Goal: Information Seeking & Learning: Learn about a topic

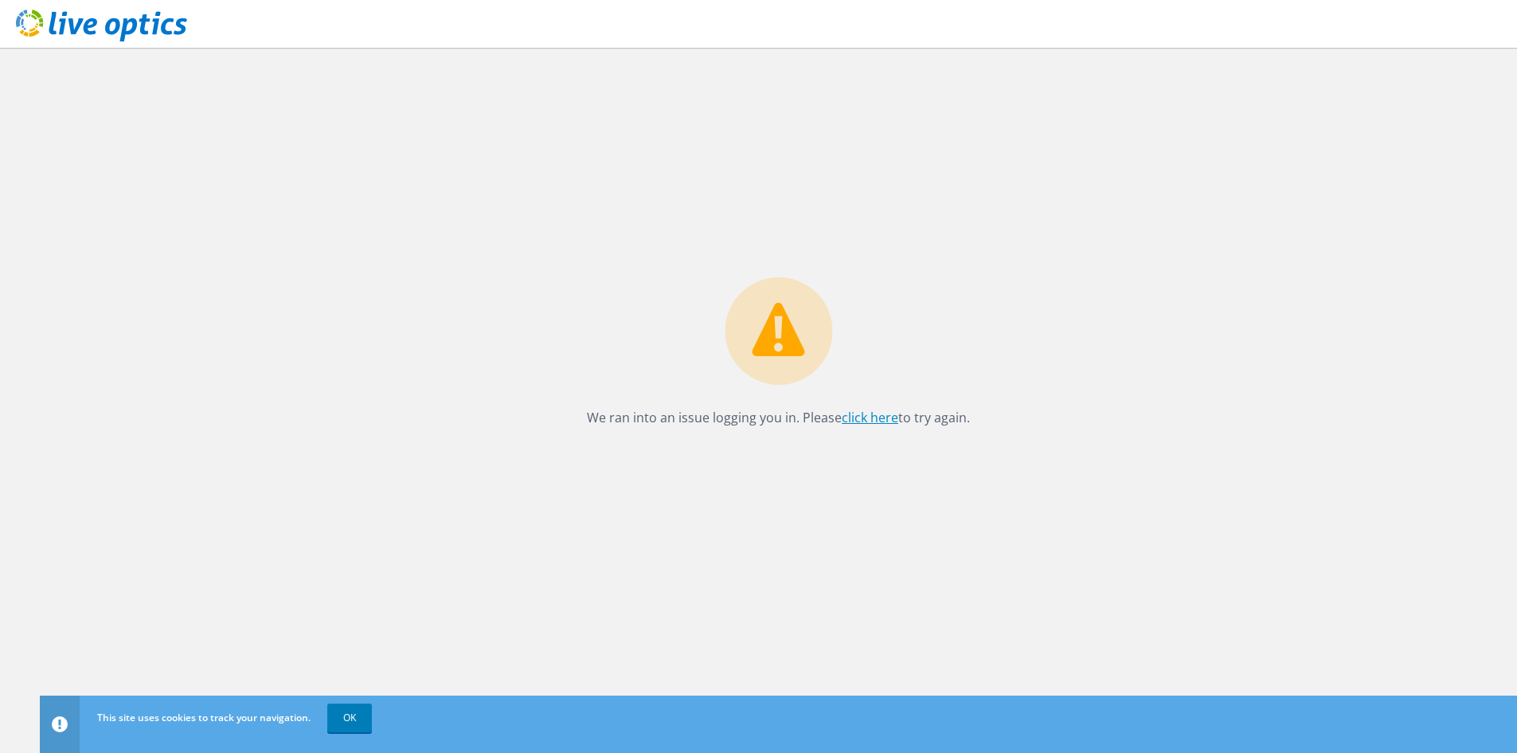
click at [854, 416] on link "click here" at bounding box center [870, 418] width 57 height 18
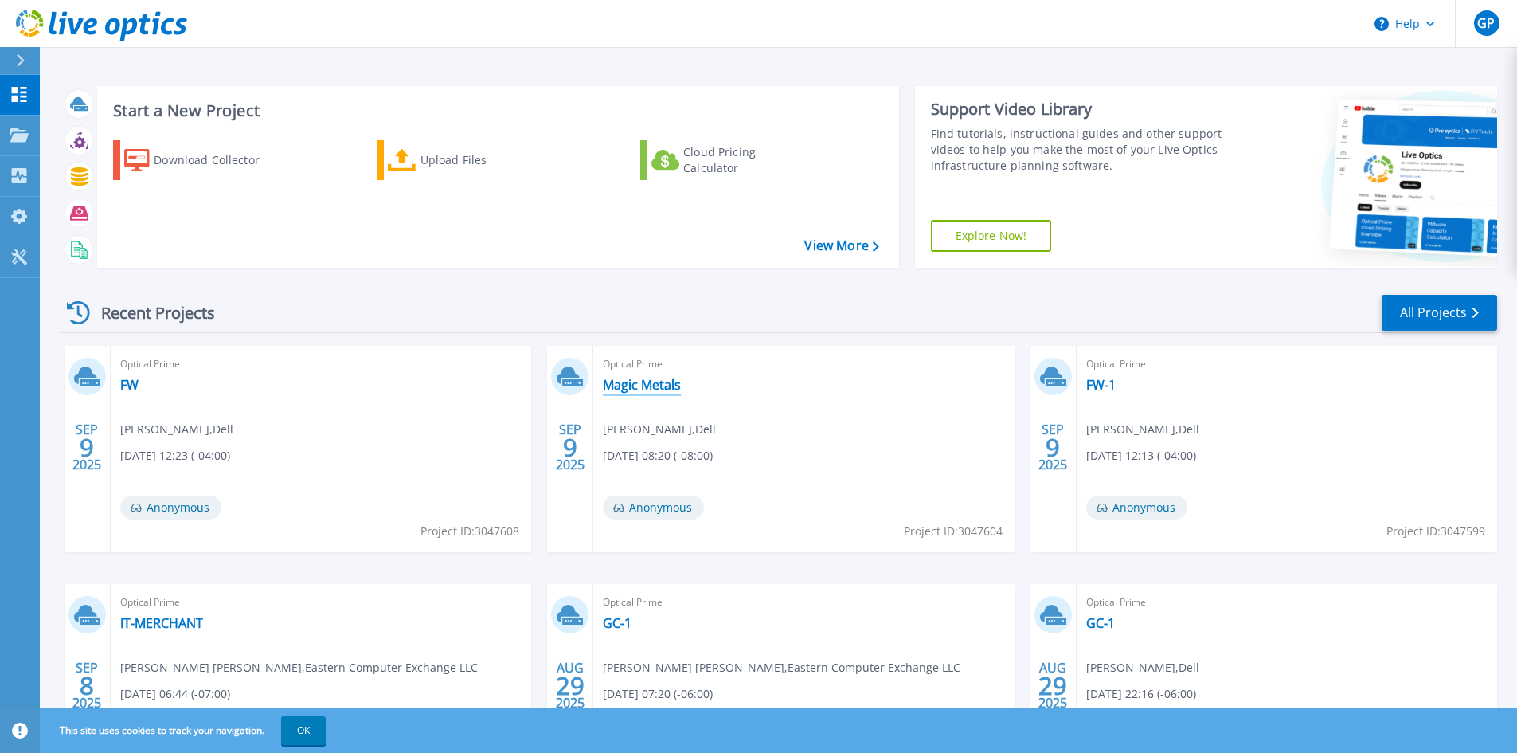
click at [670, 390] on link "Magic Metals" at bounding box center [642, 385] width 78 height 16
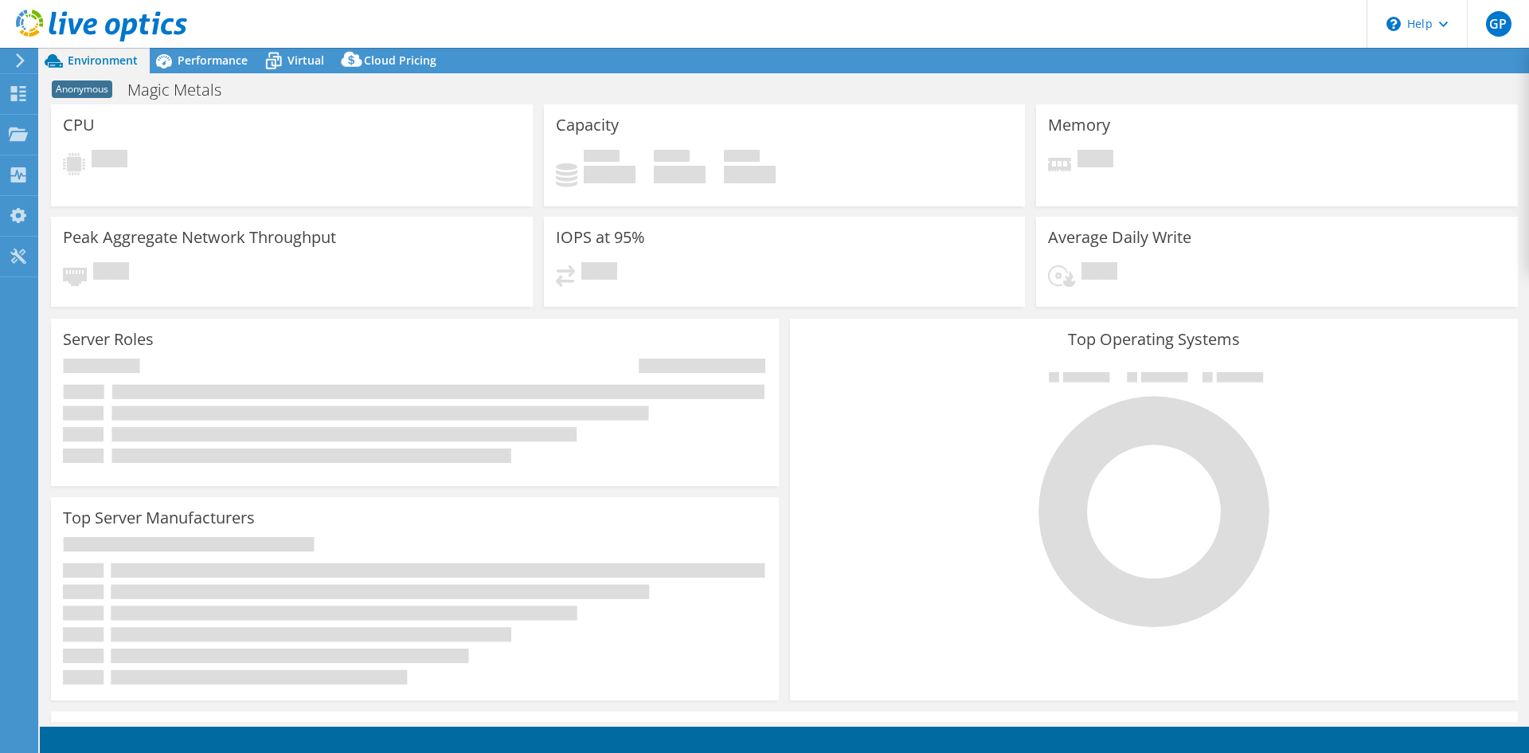
select select "USD"
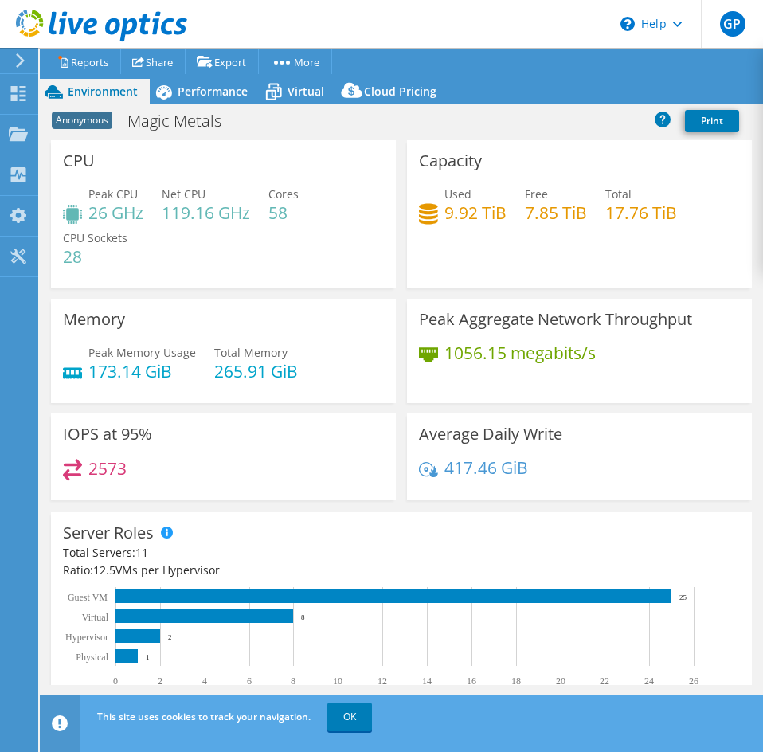
click at [485, 116] on div "Anonymous Magic Metals Print" at bounding box center [401, 120] width 723 height 29
click at [222, 92] on span "Performance" at bounding box center [213, 91] width 70 height 15
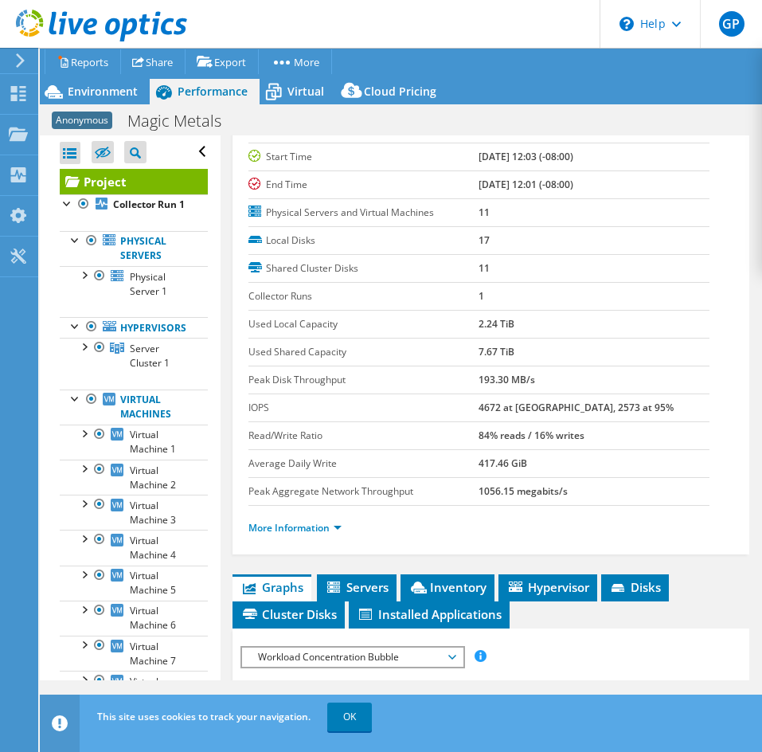
scroll to position [319, 0]
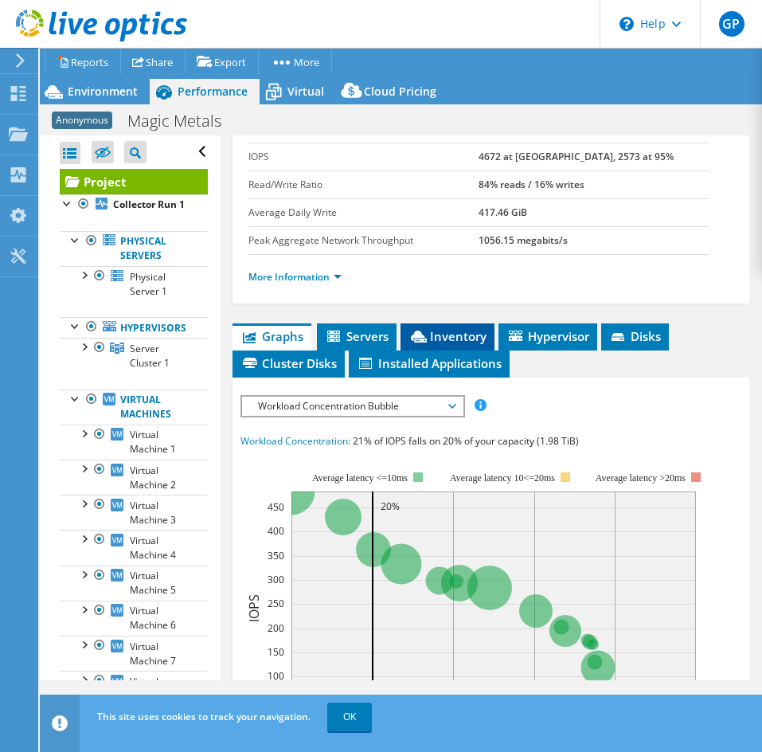
click at [417, 336] on icon at bounding box center [419, 337] width 16 height 12
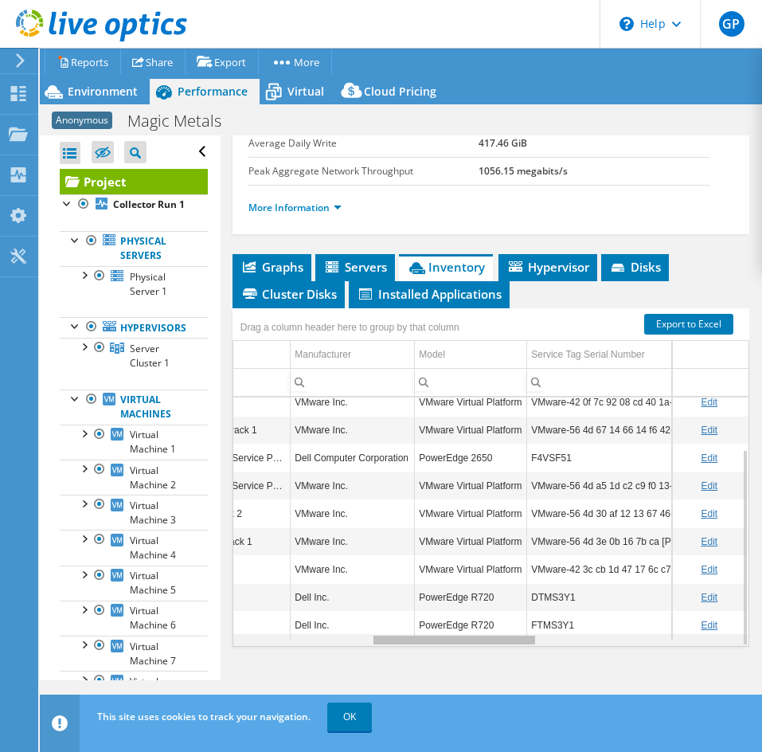
scroll to position [0, 0]
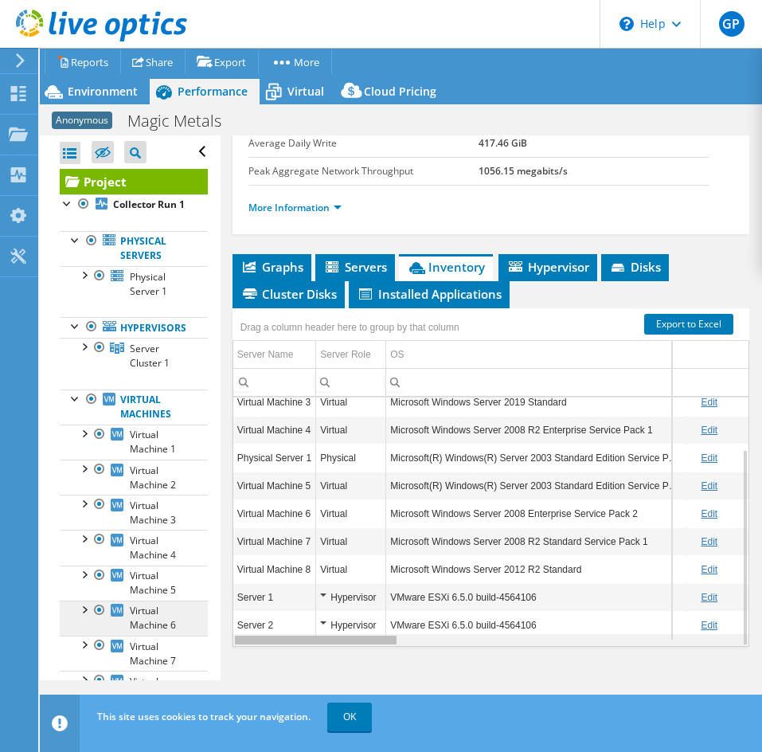
drag, startPoint x: 371, startPoint y: 641, endPoint x: 188, endPoint y: 619, distance: 184.6
click at [188, 619] on body "GP End User Greg Pedersen gregpedersen@ecei.com Eastern Computer Exchange My Pr…" at bounding box center [381, 376] width 762 height 752
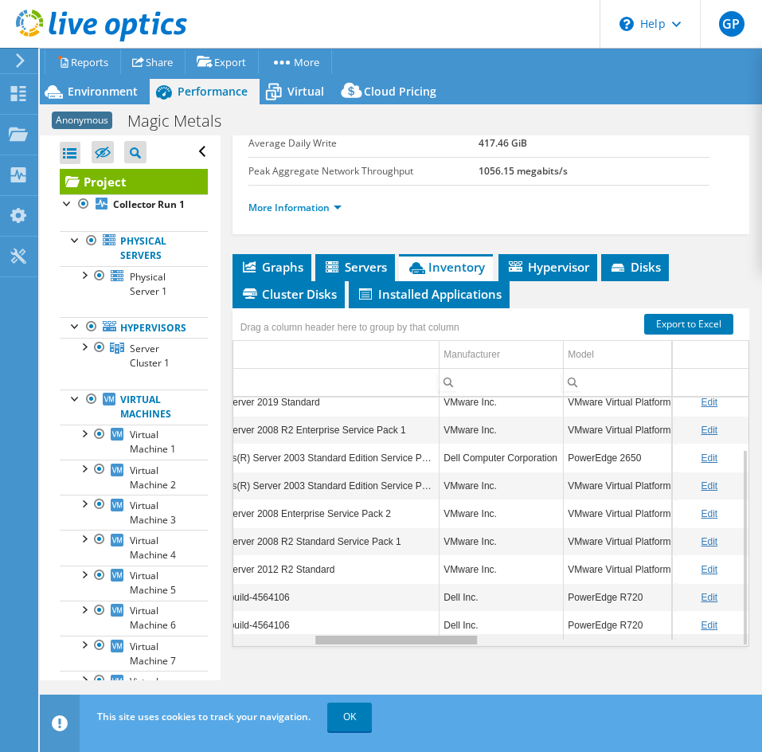
drag, startPoint x: 368, startPoint y: 643, endPoint x: 456, endPoint y: 627, distance: 89.8
click at [456, 627] on body "GP End User Greg Pedersen gregpedersen@ecei.com Eastern Computer Exchange My Pr…" at bounding box center [381, 376] width 762 height 752
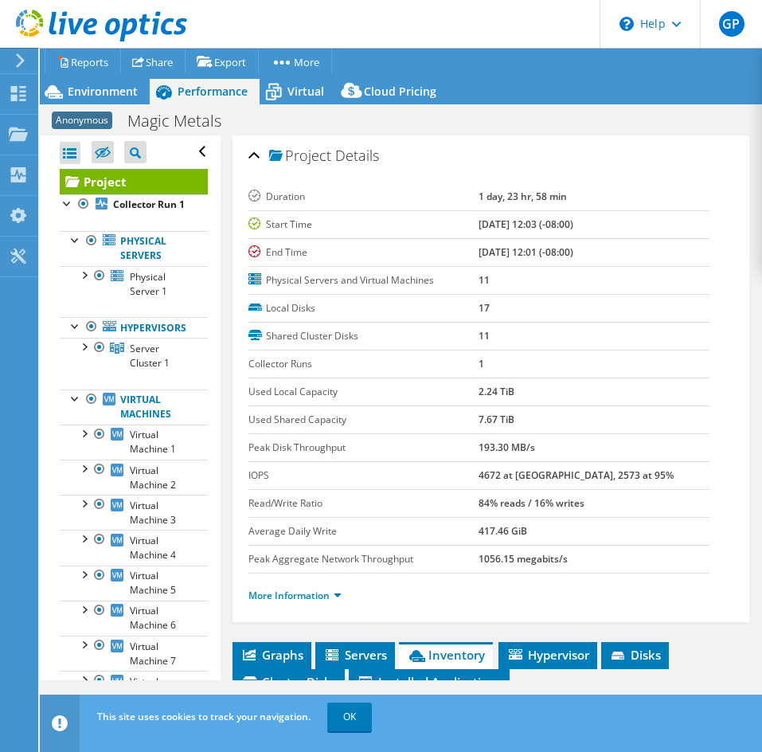
click at [551, 472] on b "4672 at Peak, 2573 at 95%" at bounding box center [576, 475] width 195 height 14
click at [545, 475] on b "4672 at Peak, 2573 at 95%" at bounding box center [576, 475] width 195 height 14
click at [519, 504] on b "84% reads / 16% writes" at bounding box center [532, 503] width 106 height 14
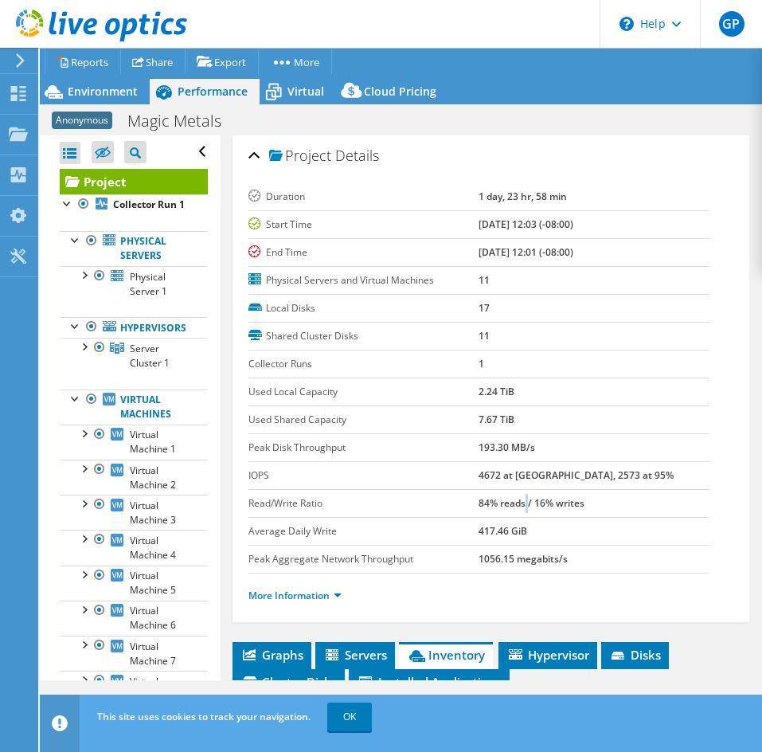
click at [519, 504] on b "84% reads / 16% writes" at bounding box center [532, 503] width 106 height 14
click at [511, 507] on b "84% reads / 16% writes" at bounding box center [532, 503] width 106 height 14
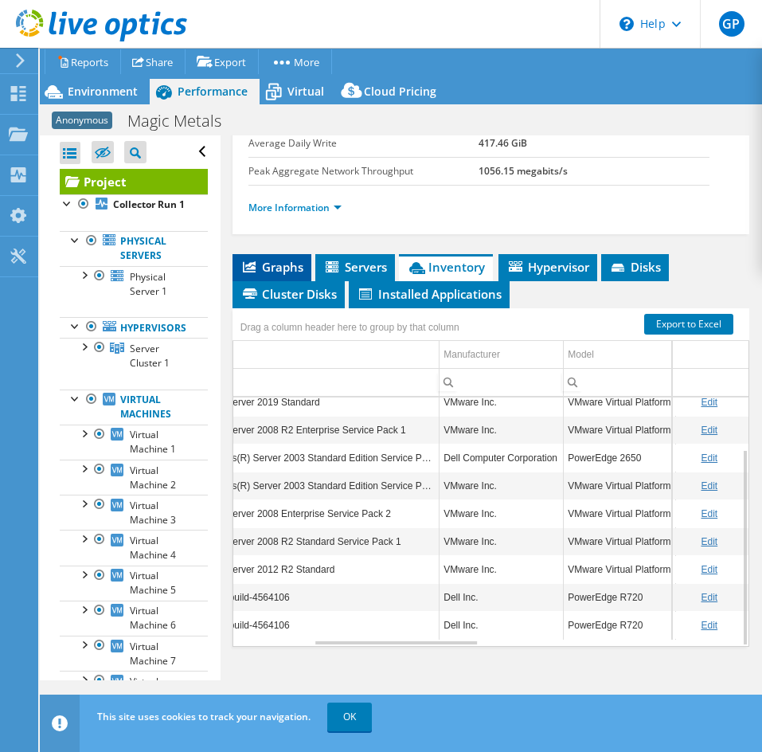
click at [253, 279] on li "Graphs" at bounding box center [272, 267] width 79 height 27
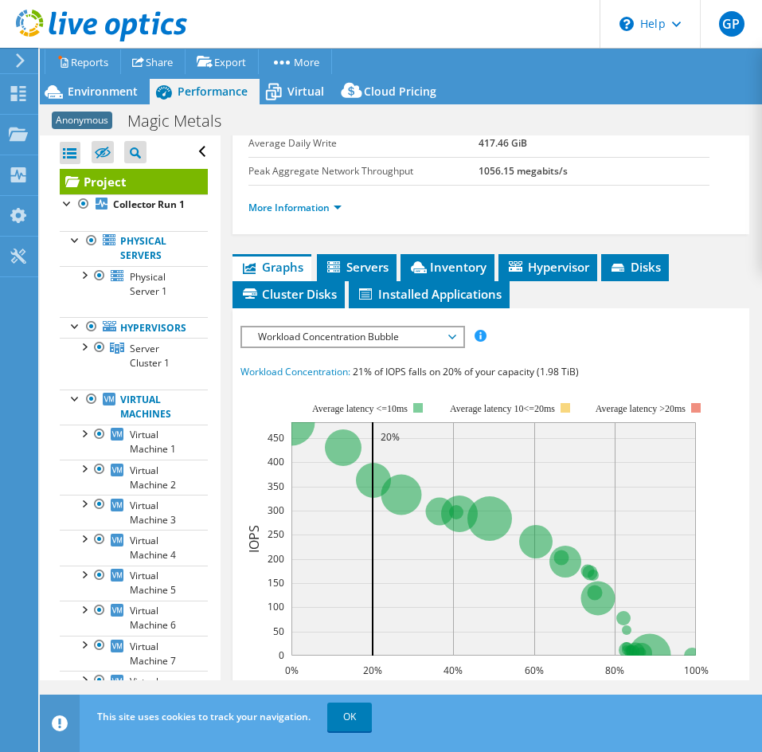
click at [386, 334] on span "Workload Concentration Bubble" at bounding box center [352, 336] width 205 height 19
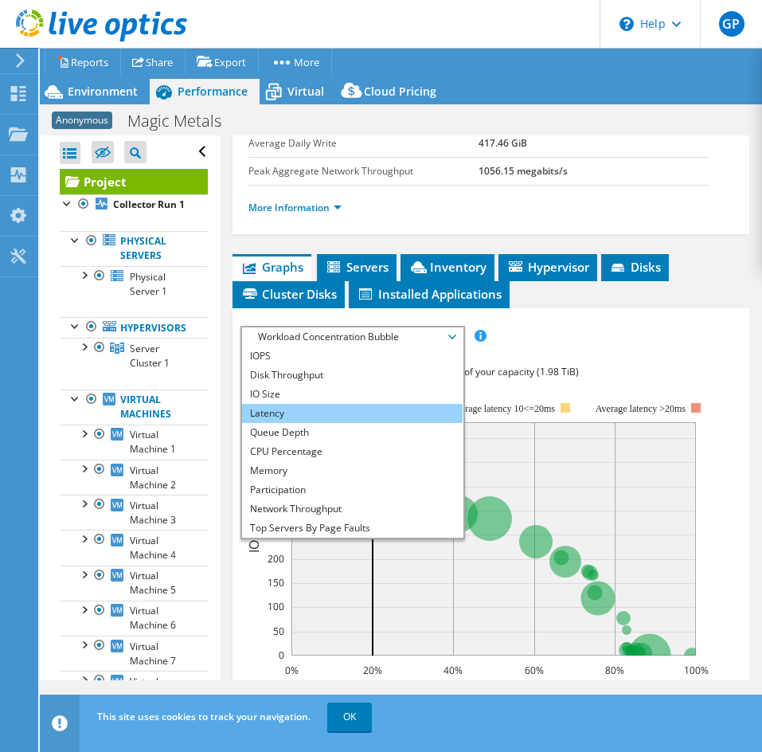
click at [357, 405] on li "Latency" at bounding box center [352, 413] width 221 height 19
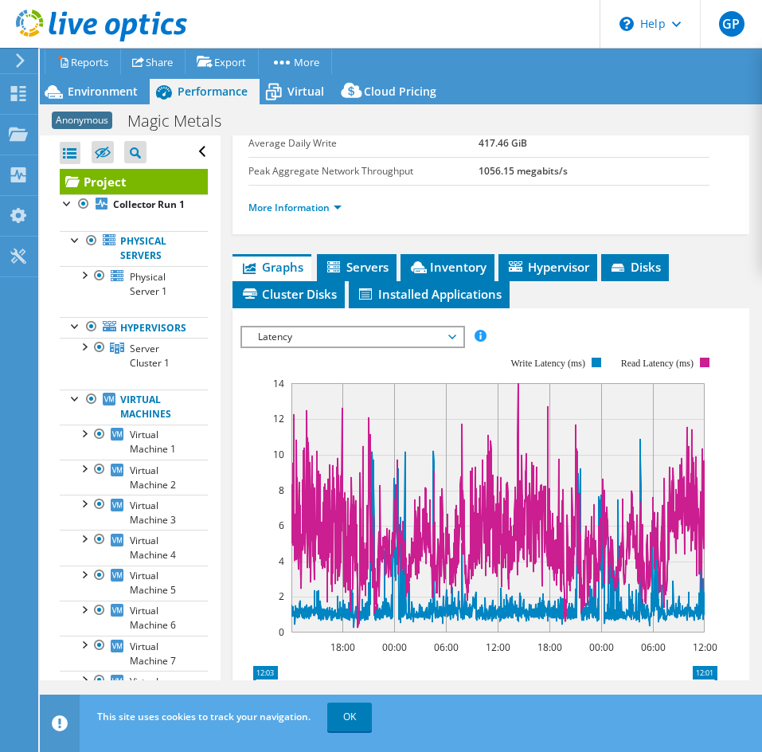
click at [333, 324] on div "IOPS Disk Throughput IO Size Latency Queue Depth CPU Percentage Memory Page Fau…" at bounding box center [491, 594] width 501 height 552
click at [331, 340] on span "Latency" at bounding box center [352, 336] width 205 height 19
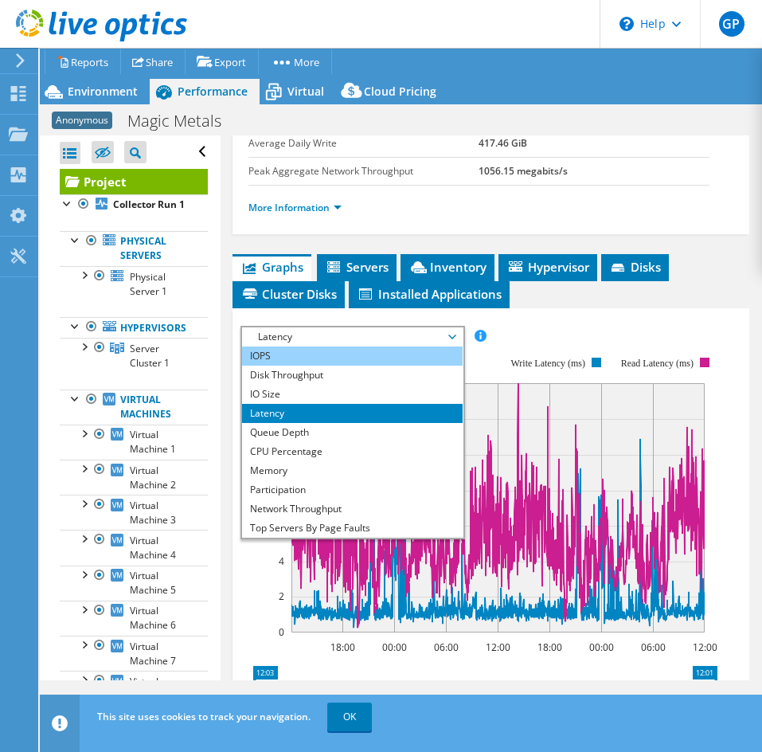
click at [307, 353] on li "IOPS" at bounding box center [352, 356] width 221 height 19
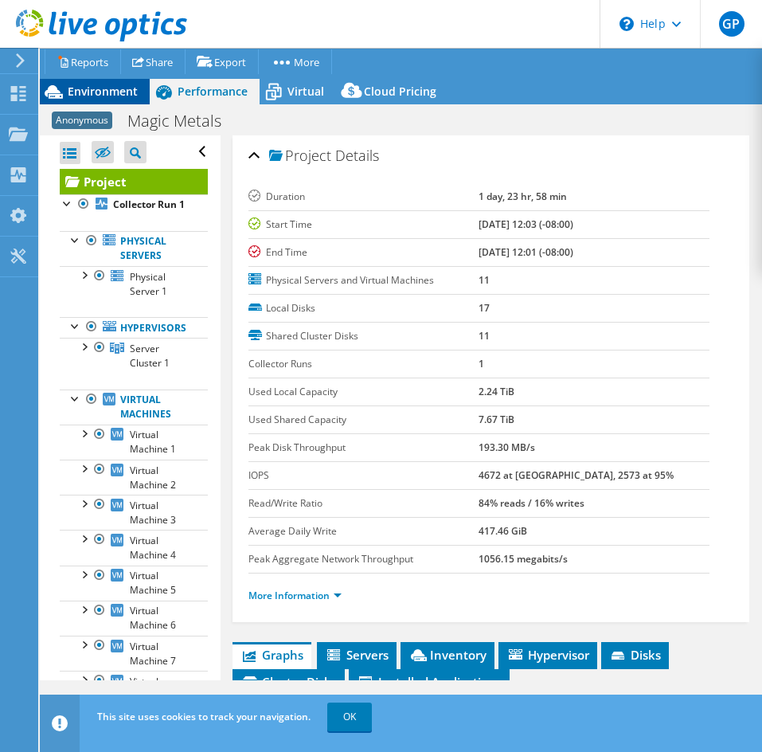
click at [84, 85] on span "Environment" at bounding box center [103, 91] width 70 height 15
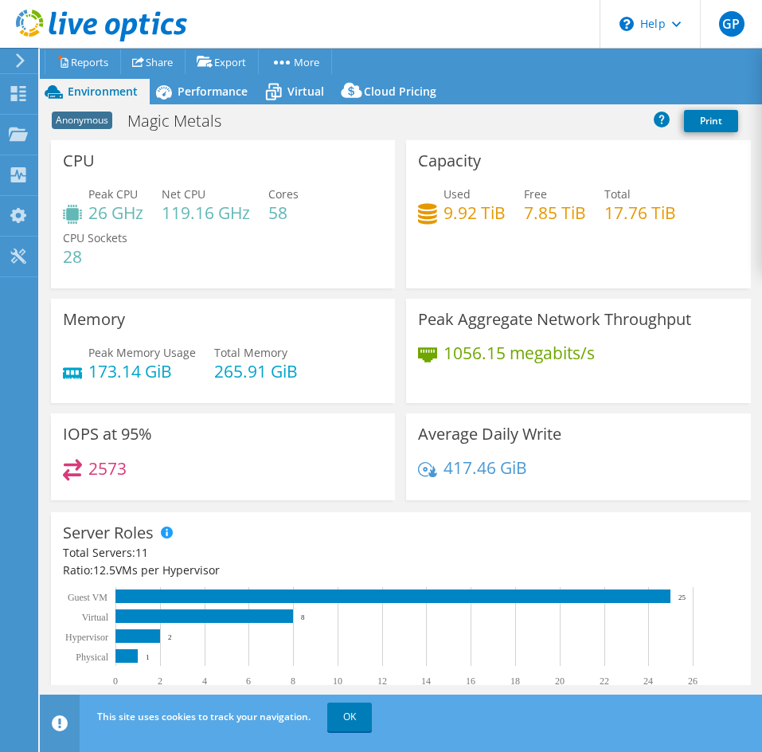
click at [604, 261] on div "Capacity Used 9.92 TiB Free 7.85 TiB Total 17.76 TiB" at bounding box center [578, 214] width 344 height 148
click at [331, 17] on header "GP End User Greg Pedersen gregpedersen@ecei.com Eastern Computer Exchange My Pr…" at bounding box center [381, 24] width 762 height 48
click at [335, 717] on link "OK" at bounding box center [349, 717] width 45 height 29
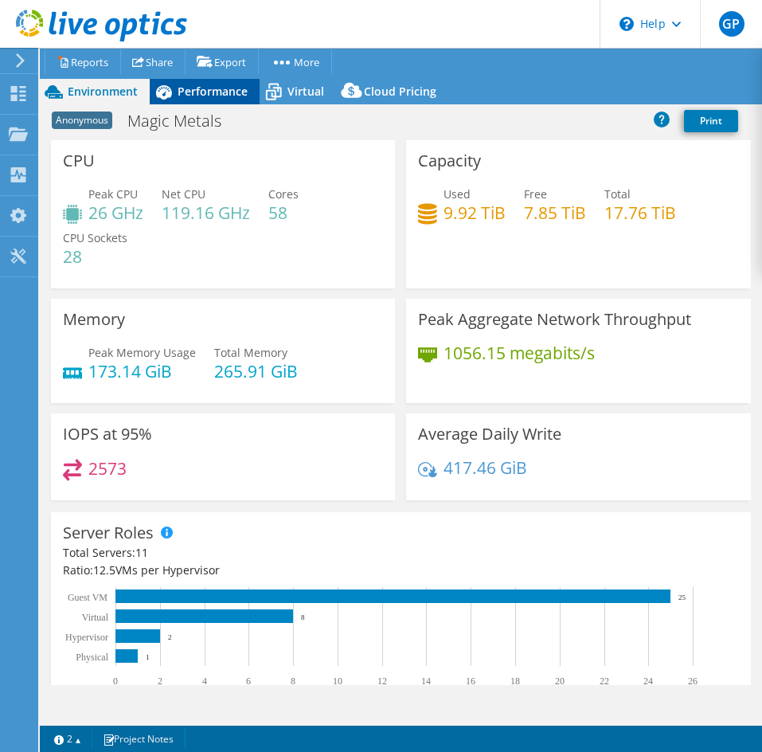
click at [163, 87] on icon at bounding box center [164, 92] width 28 height 28
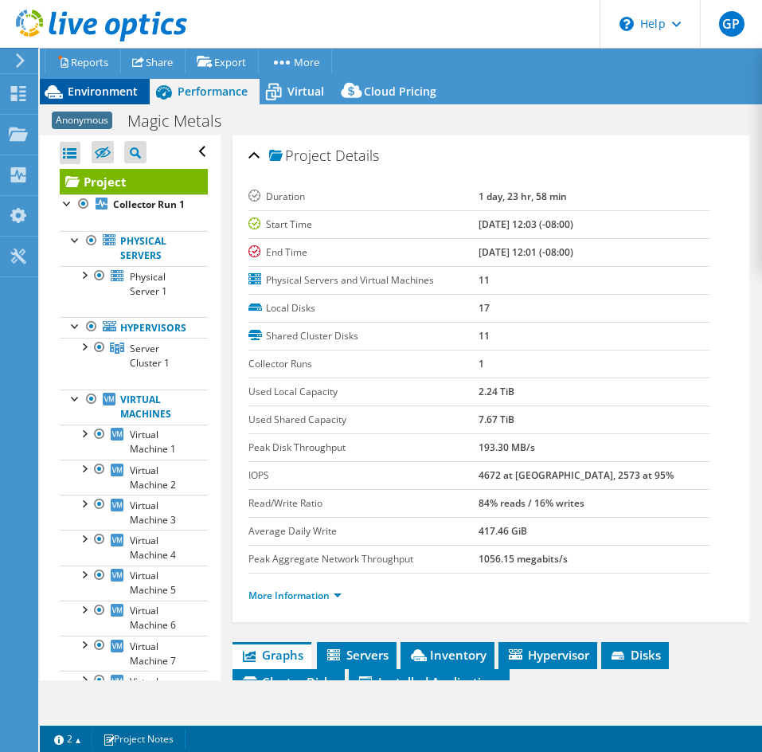
click at [92, 94] on span "Environment" at bounding box center [103, 91] width 70 height 15
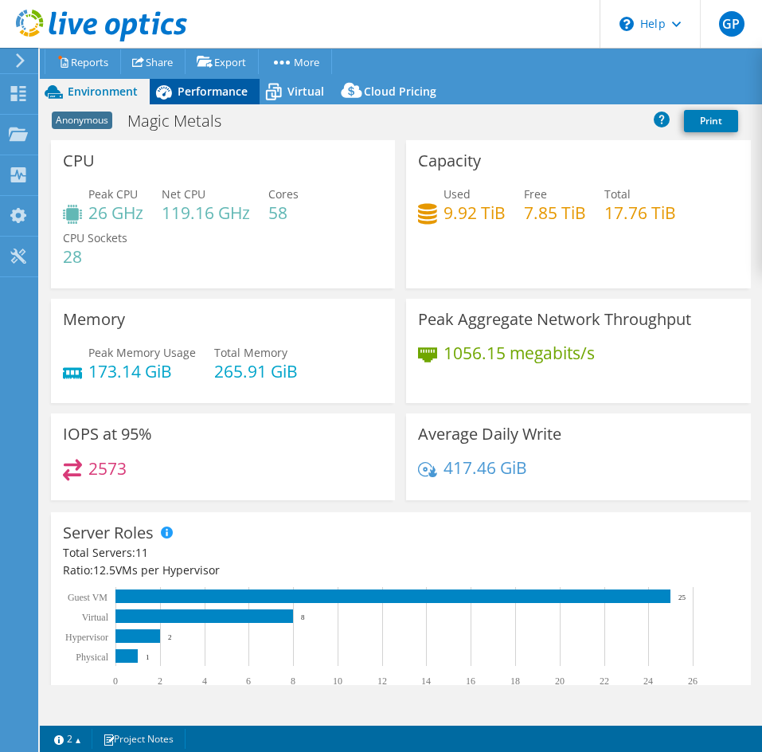
click at [208, 89] on span "Performance" at bounding box center [213, 91] width 70 height 15
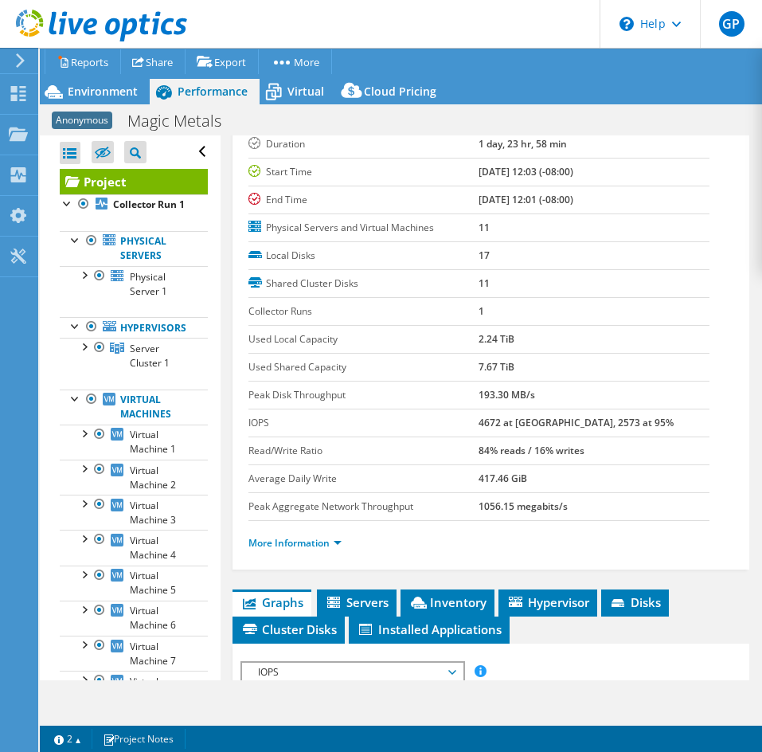
scroll to position [80, 0]
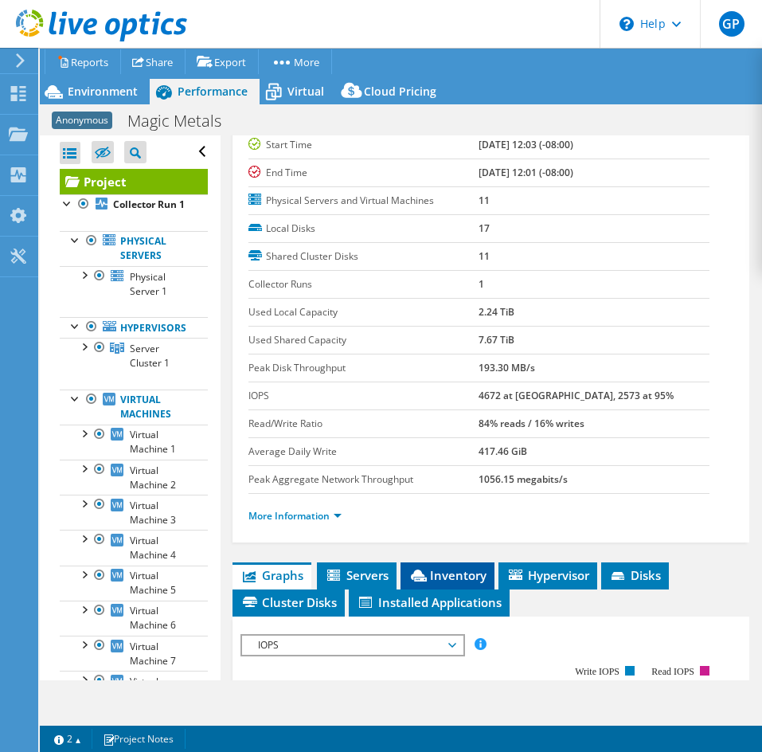
click at [447, 575] on span "Inventory" at bounding box center [448, 575] width 78 height 16
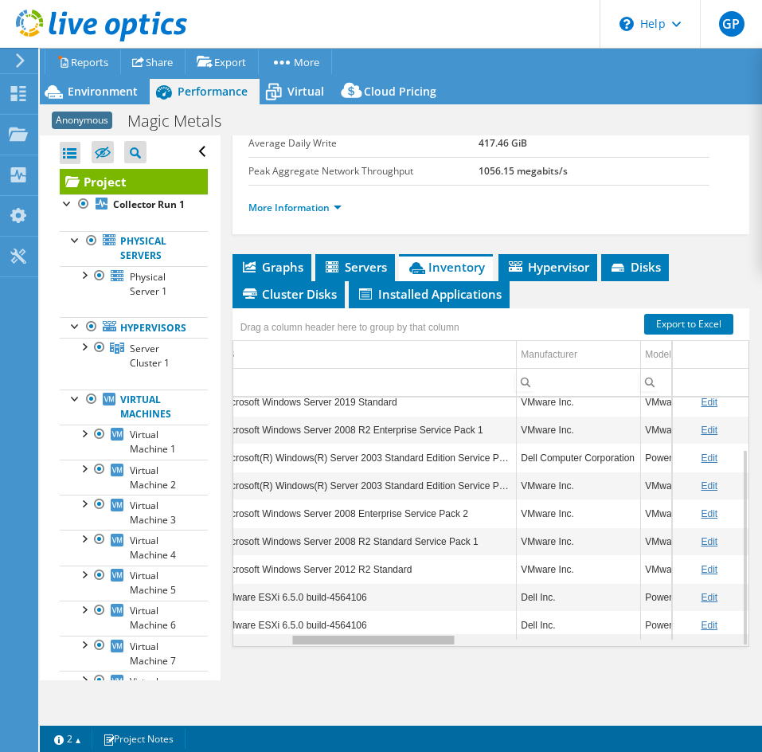
scroll to position [0, 186]
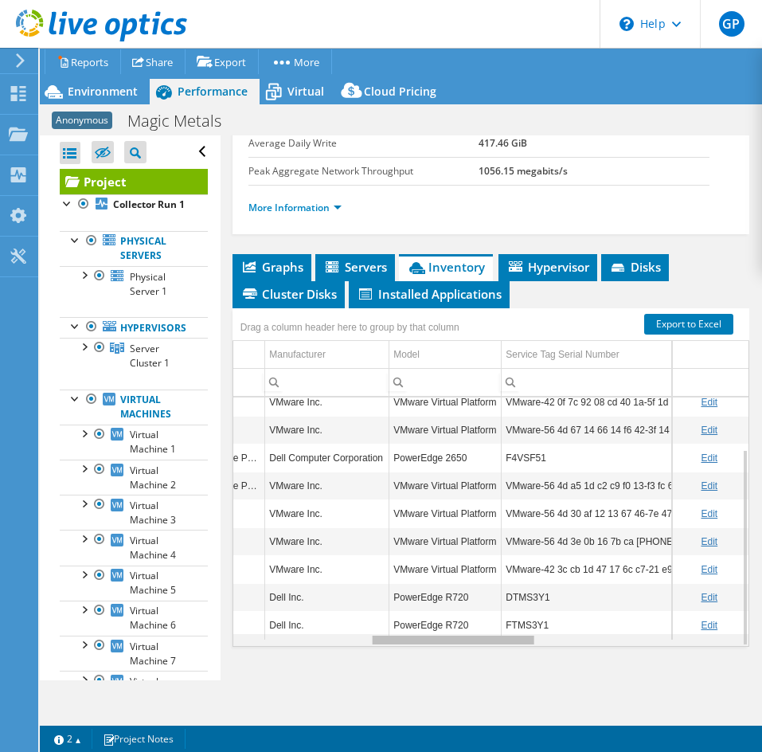
drag, startPoint x: 386, startPoint y: 639, endPoint x: 534, endPoint y: 620, distance: 149.4
click at [534, 620] on body "GP End User Greg Pedersen gregpedersen@ecei.com Eastern Computer Exchange My Pr…" at bounding box center [381, 376] width 762 height 752
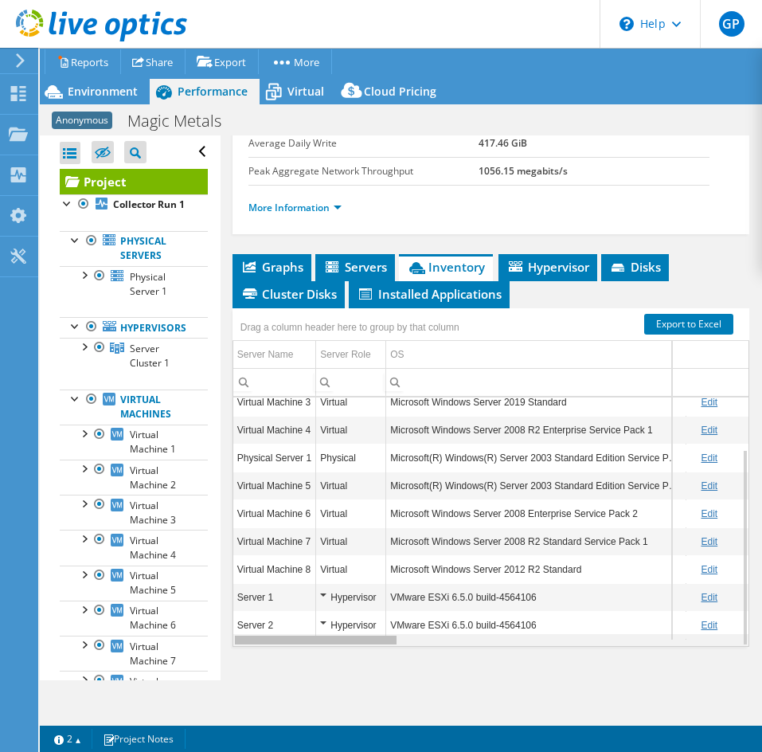
drag, startPoint x: 467, startPoint y: 642, endPoint x: 290, endPoint y: 618, distance: 178.4
click at [290, 618] on body "GP End User Greg Pedersen gregpedersen@ecei.com Eastern Computer Exchange My Pr…" at bounding box center [381, 376] width 762 height 752
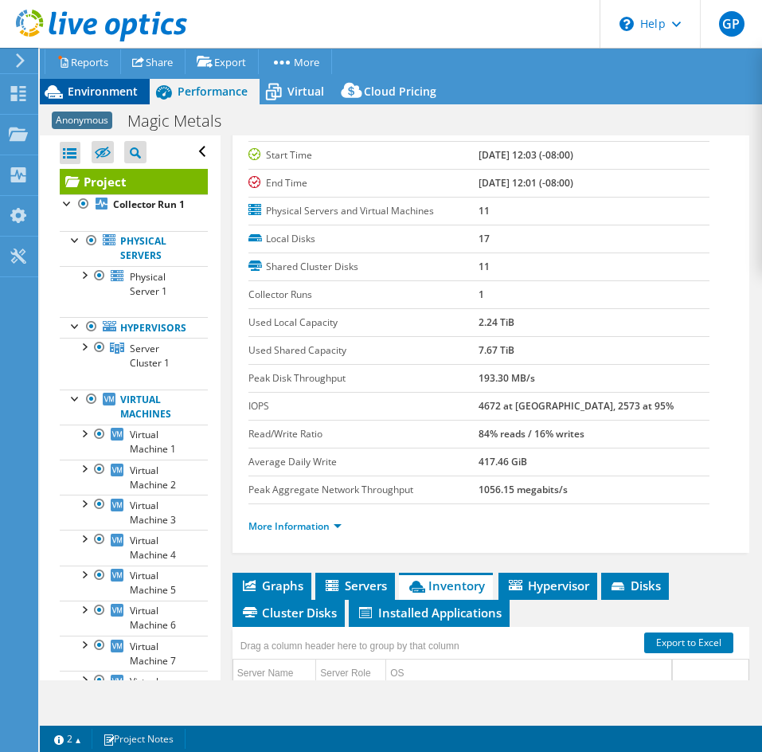
click at [112, 100] on div "Environment" at bounding box center [95, 91] width 110 height 25
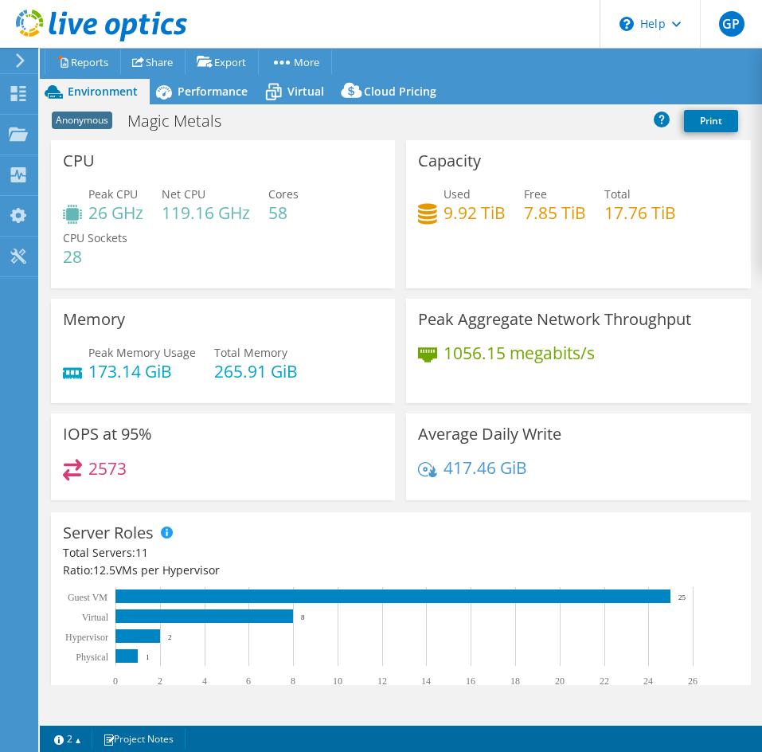
drag, startPoint x: 221, startPoint y: 97, endPoint x: 246, endPoint y: 119, distance: 33.9
click at [221, 97] on span "Performance" at bounding box center [213, 91] width 70 height 15
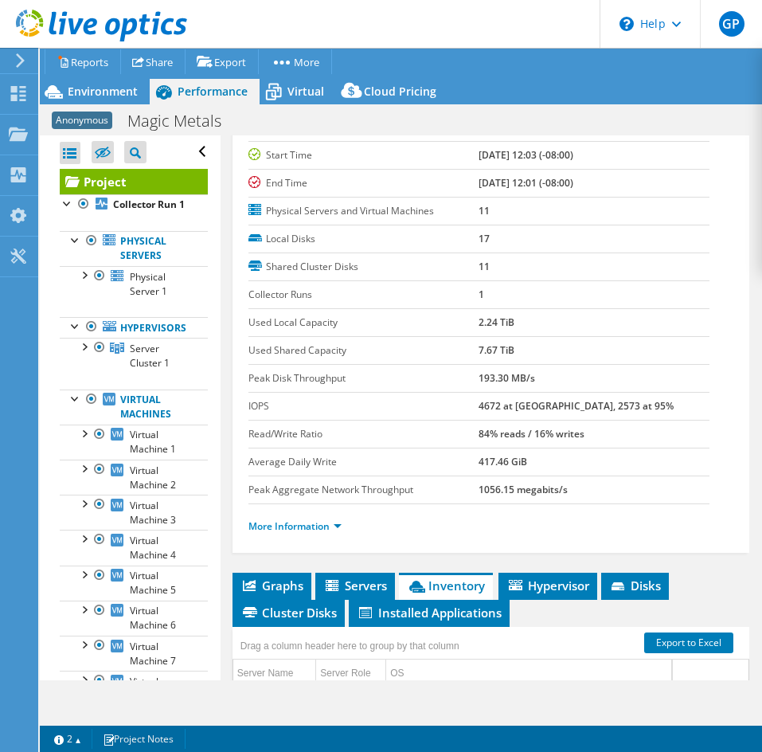
drag, startPoint x: 504, startPoint y: 327, endPoint x: 472, endPoint y: 317, distance: 34.0
click at [472, 317] on tr "Used Local Capacity 2.24 TiB" at bounding box center [479, 322] width 461 height 28
click at [485, 317] on b "2.24 TiB" at bounding box center [497, 322] width 36 height 14
drag, startPoint x: 514, startPoint y: 352, endPoint x: 472, endPoint y: 350, distance: 41.5
click at [479, 350] on td "7.67 TiB" at bounding box center [594, 350] width 231 height 28
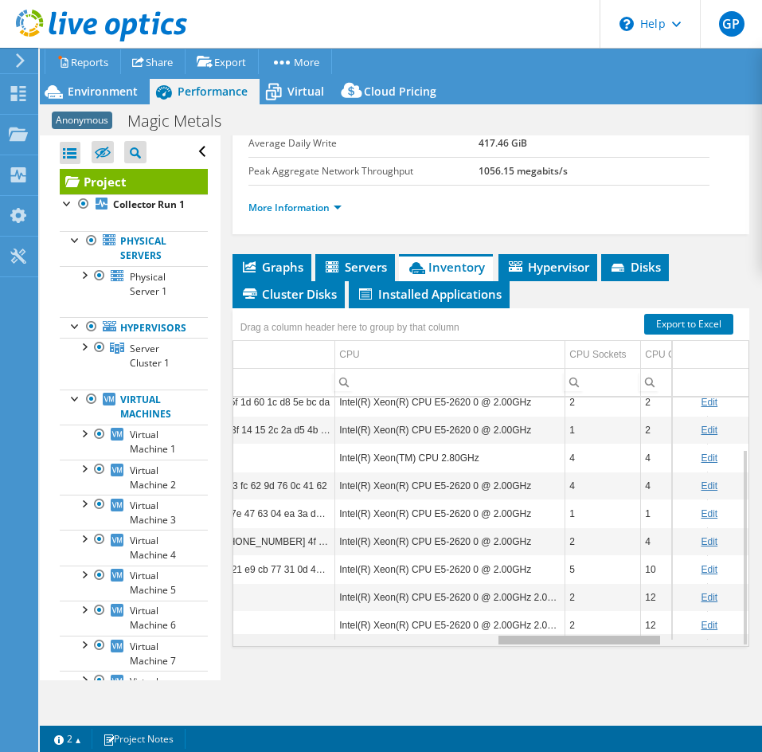
scroll to position [65, 863]
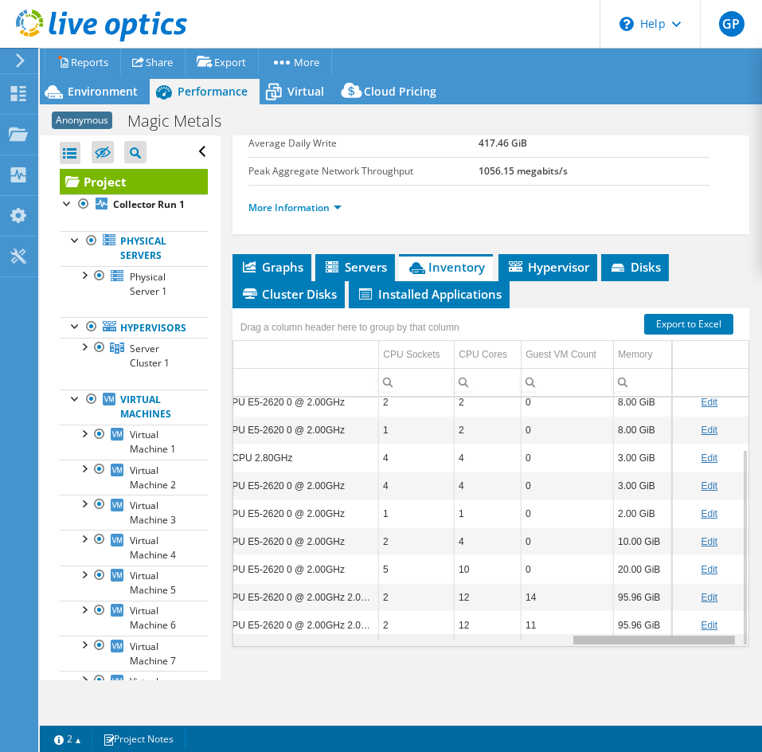
drag, startPoint x: 378, startPoint y: 643, endPoint x: 744, endPoint y: 615, distance: 367.5
click at [744, 615] on body "GP End User Greg Pedersen gregpedersen@ecei.com Eastern Computer Exchange My Pr…" at bounding box center [381, 376] width 762 height 752
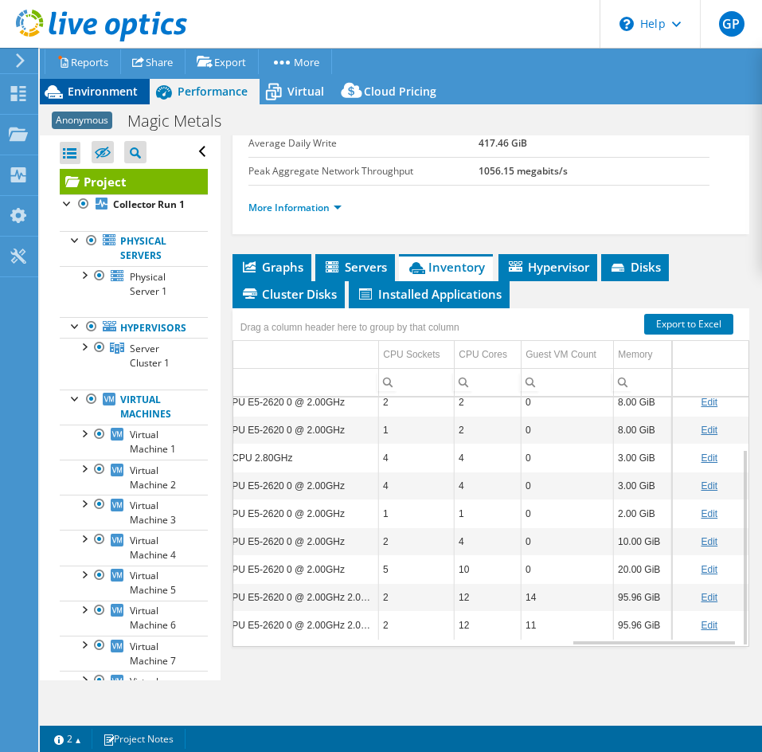
click at [104, 92] on span "Environment" at bounding box center [103, 91] width 70 height 15
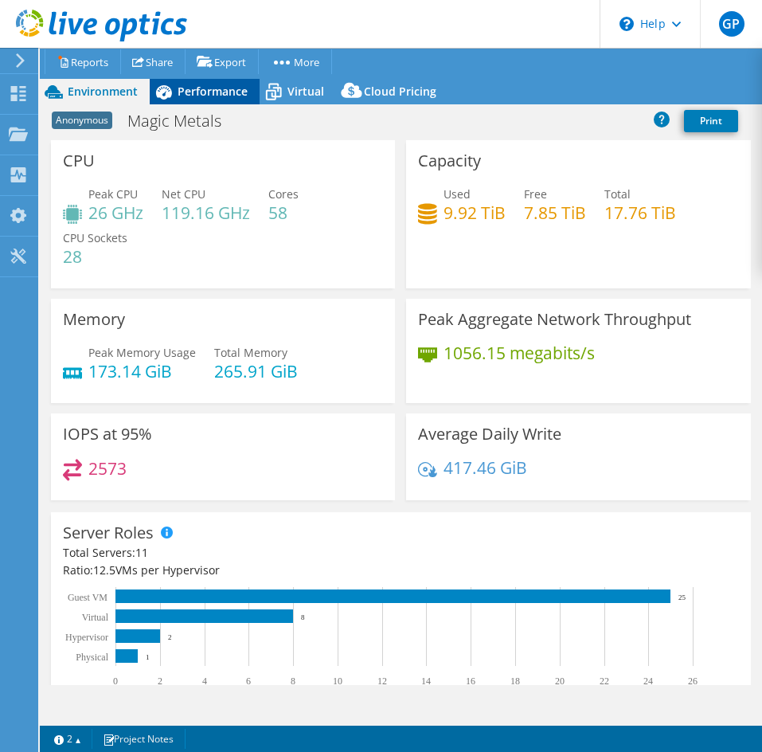
click at [185, 89] on span "Performance" at bounding box center [213, 91] width 70 height 15
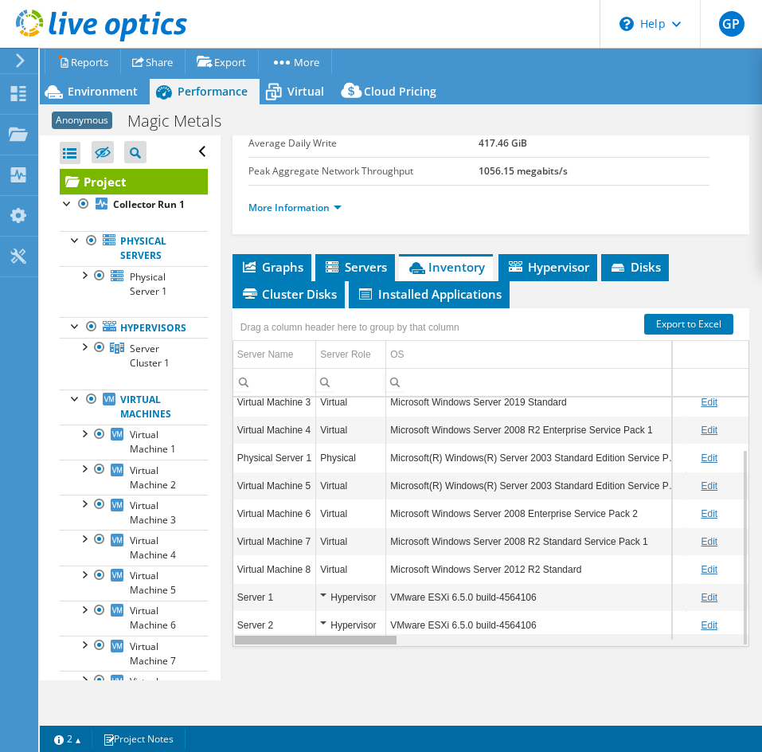
drag, startPoint x: 680, startPoint y: 636, endPoint x: 285, endPoint y: 664, distance: 396.0
click at [285, 664] on body "GP End User Greg Pedersen gregpedersen@ecei.com Eastern Computer Exchange My Pr…" at bounding box center [381, 376] width 762 height 752
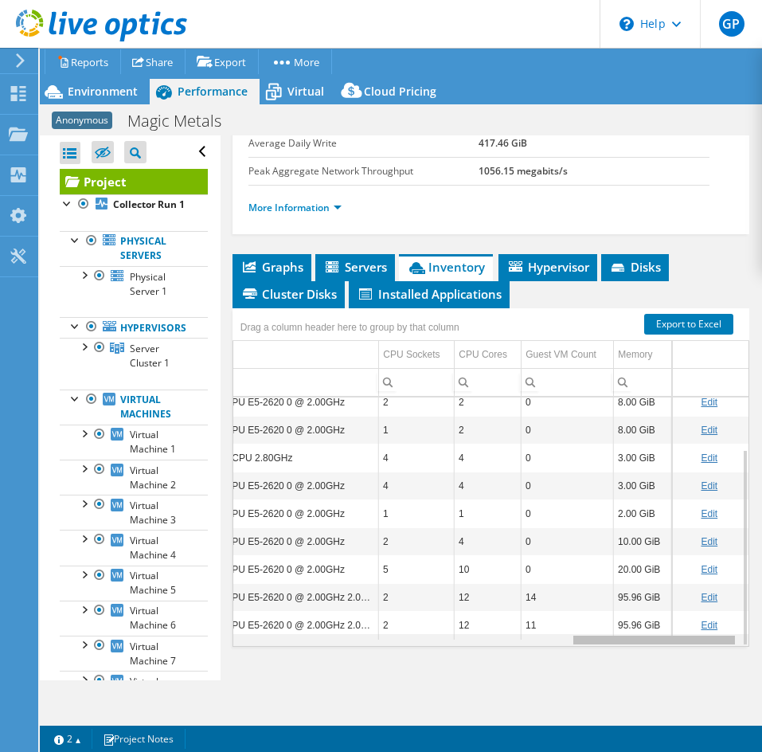
drag, startPoint x: 374, startPoint y: 645, endPoint x: 673, endPoint y: 644, distance: 299.5
click at [673, 644] on body "GP End User Greg Pedersen gregpedersen@ecei.com Eastern Computer Exchange My Pr…" at bounding box center [381, 376] width 762 height 752
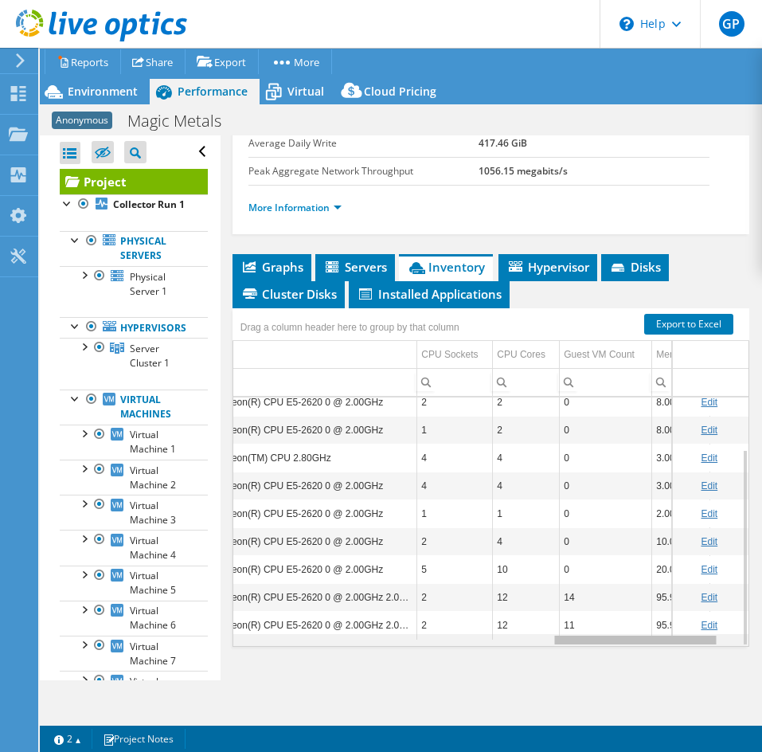
drag, startPoint x: 640, startPoint y: 642, endPoint x: 568, endPoint y: 629, distance: 73.6
click at [568, 629] on body "GP End User Greg Pedersen gregpedersen@ecei.com Eastern Computer Exchange My Pr…" at bounding box center [381, 376] width 762 height 752
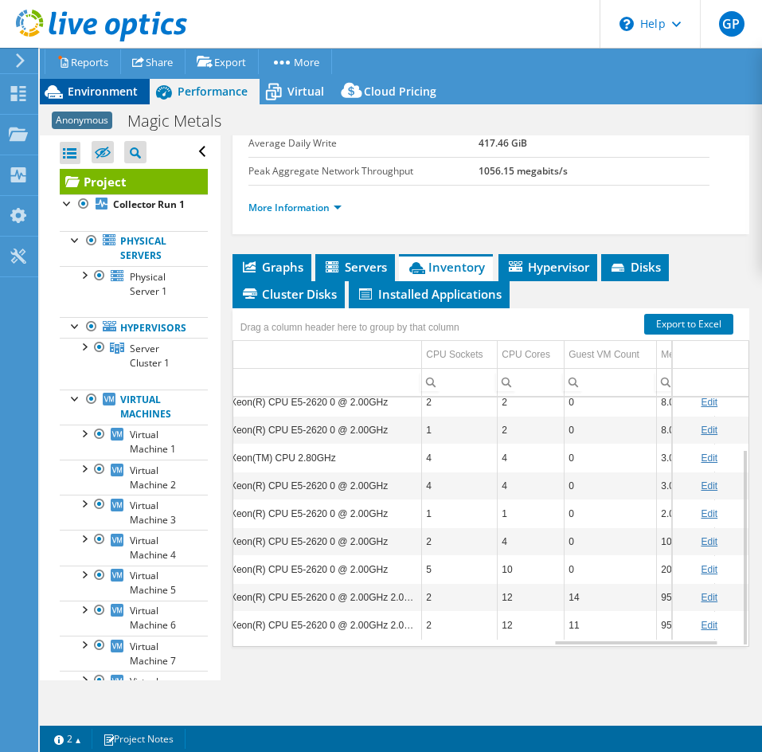
click at [95, 84] on span "Environment" at bounding box center [103, 91] width 70 height 15
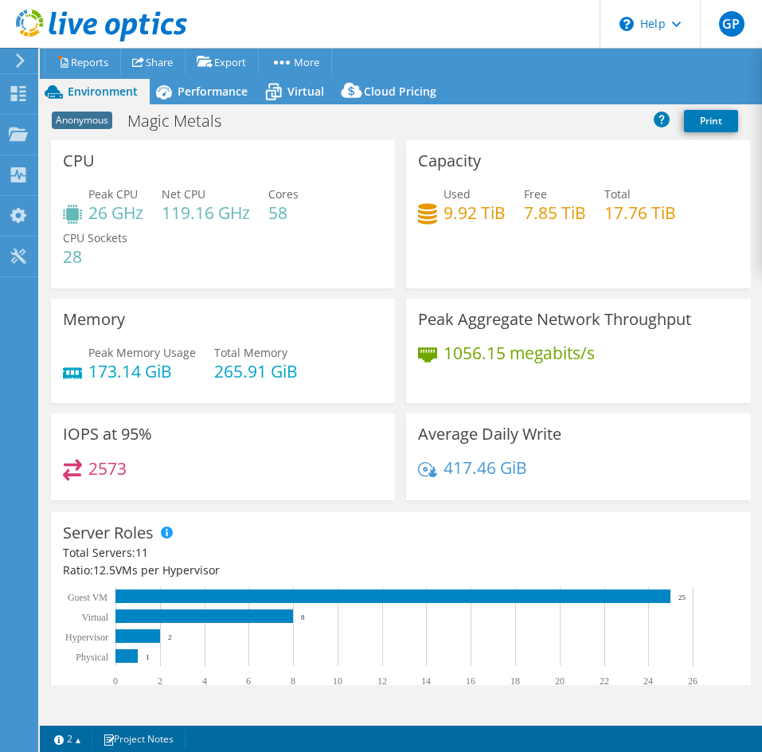
click at [132, 371] on h4 "173.14 GiB" at bounding box center [142, 371] width 108 height 18
click at [135, 377] on h4 "173.14 GiB" at bounding box center [142, 371] width 108 height 18
click at [225, 100] on div "Performance" at bounding box center [205, 91] width 110 height 25
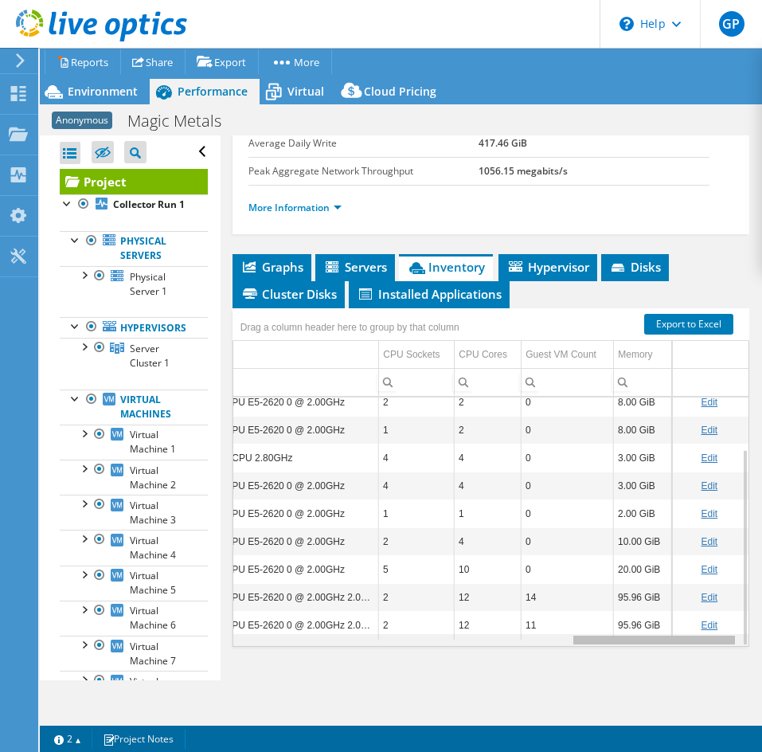
drag, startPoint x: 588, startPoint y: 644, endPoint x: 762, endPoint y: 637, distance: 173.8
click at [762, 637] on body "GP End User Greg Pedersen gregpedersen@ecei.com Eastern Computer Exchange My Pr…" at bounding box center [381, 376] width 762 height 752
drag, startPoint x: 638, startPoint y: 643, endPoint x: 715, endPoint y: 634, distance: 77.0
click at [715, 634] on body "GP End User Greg Pedersen gregpedersen@ecei.com Eastern Computer Exchange My Pr…" at bounding box center [381, 376] width 762 height 752
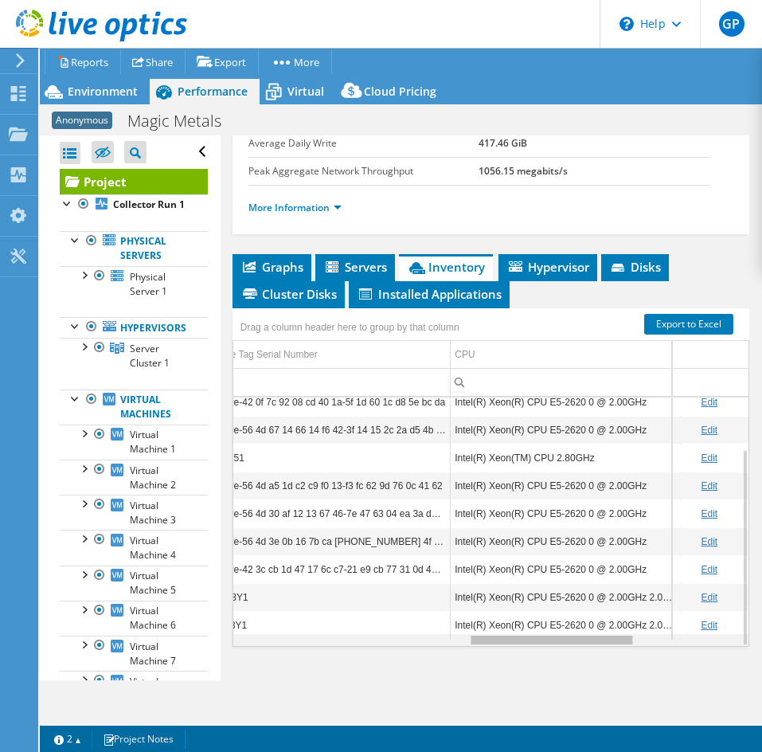
drag, startPoint x: 622, startPoint y: 644, endPoint x: 511, endPoint y: 653, distance: 111.9
click at [511, 653] on body "GP End User Greg Pedersen gregpedersen@ecei.com Eastern Computer Exchange My Pr…" at bounding box center [381, 376] width 762 height 752
drag, startPoint x: 601, startPoint y: 597, endPoint x: 636, endPoint y: 596, distance: 35.1
click at [636, 596] on td "Intel(R) Xeon(R) CPU E5-2620 0 @ 2.00GHz 2.00 GHz" at bounding box center [566, 597] width 230 height 28
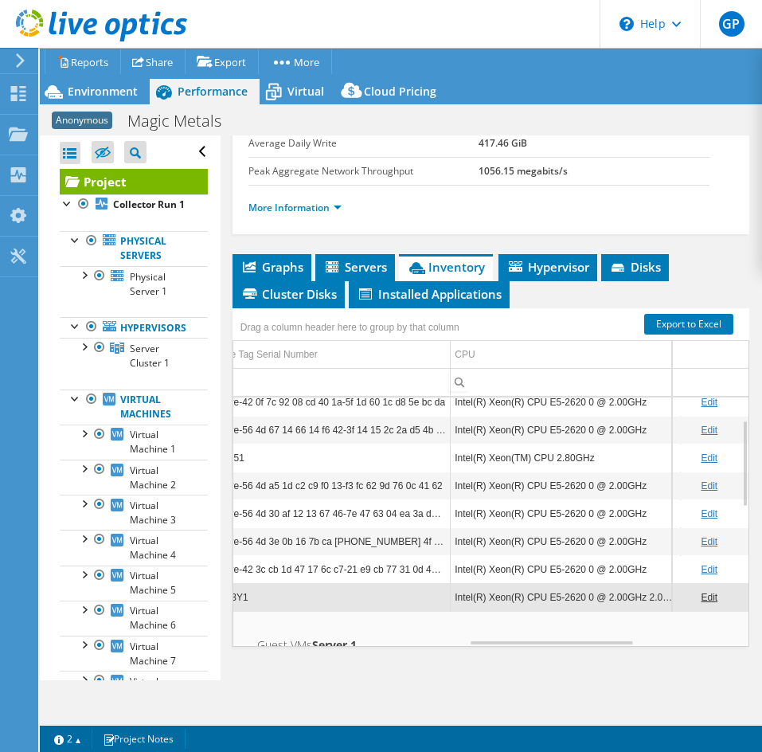
click at [621, 600] on td "Intel(R) Xeon(R) CPU E5-2620 0 @ 2.00GHz 2.00 GHz" at bounding box center [566, 597] width 230 height 28
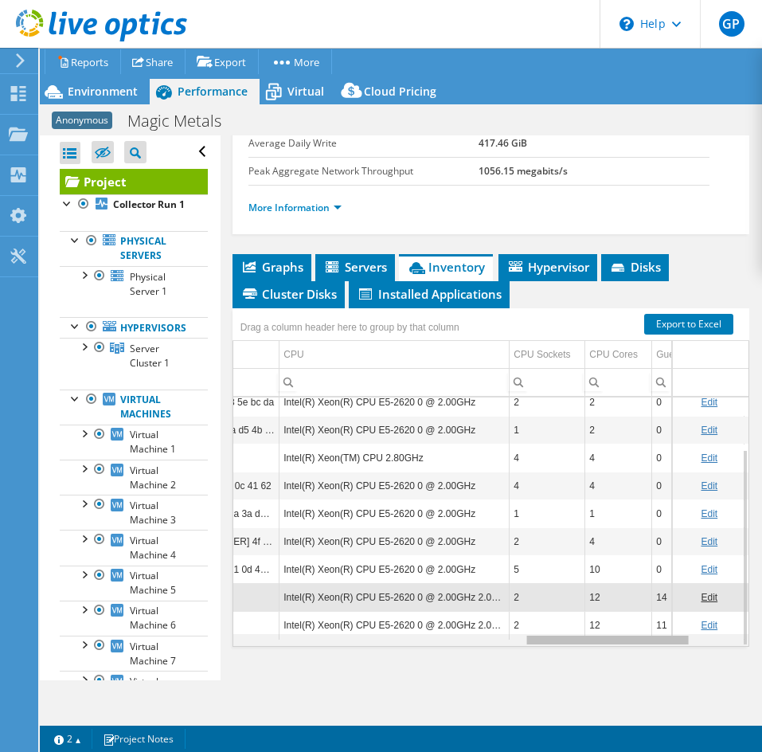
drag, startPoint x: 612, startPoint y: 642, endPoint x: 676, endPoint y: 647, distance: 64.7
click at [676, 647] on body "GP End User Greg Pedersen gregpedersen@ecei.com Eastern Computer Exchange My Pr…" at bounding box center [381, 376] width 762 height 752
click at [644, 640] on div "Data grid" at bounding box center [608, 640] width 162 height 9
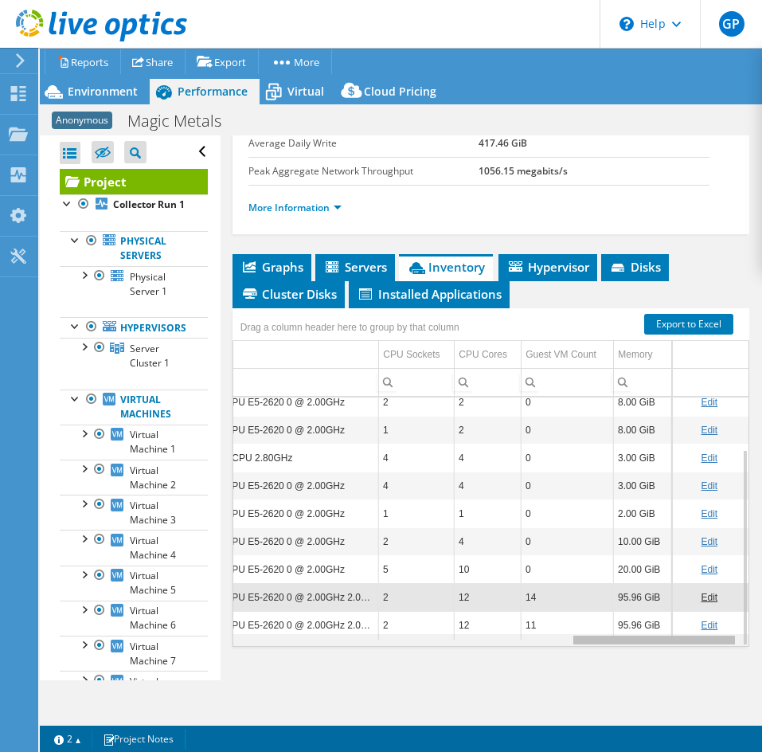
drag, startPoint x: 603, startPoint y: 641, endPoint x: 687, endPoint y: 636, distance: 84.6
click at [687, 636] on body "GP End User Greg Pedersen gregpedersen@ecei.com Eastern Computer Exchange My Pr…" at bounding box center [381, 376] width 762 height 752
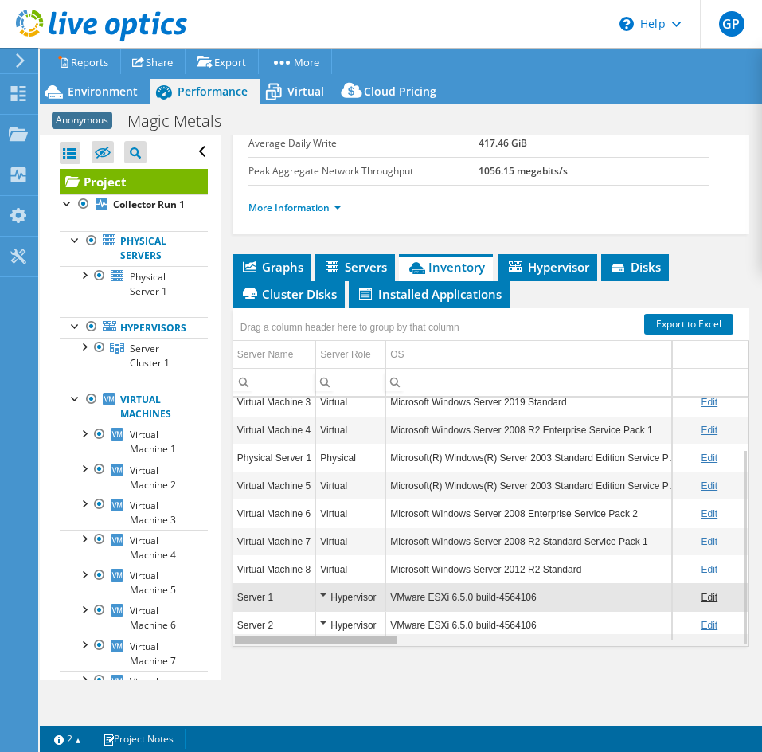
drag, startPoint x: 624, startPoint y: 638, endPoint x: 242, endPoint y: 668, distance: 382.8
click at [242, 668] on body "GP End User Greg Pedersen gregpedersen@ecei.com Eastern Computer Exchange My Pr…" at bounding box center [381, 376] width 762 height 752
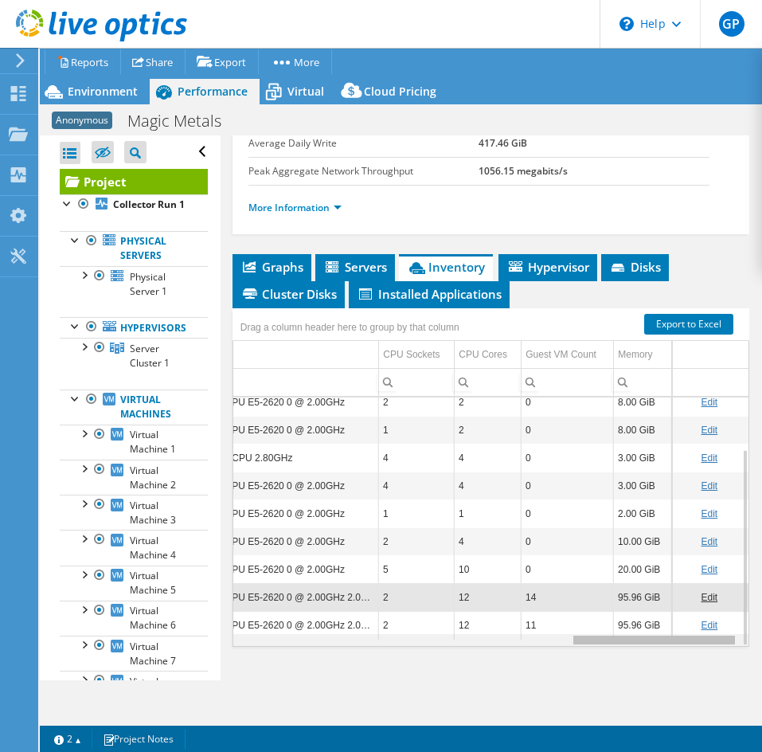
drag, startPoint x: 362, startPoint y: 644, endPoint x: 619, endPoint y: 642, distance: 256.5
click at [718, 644] on body "GP End User Greg Pedersen gregpedersen@ecei.com Eastern Computer Exchange My Pr…" at bounding box center [381, 376] width 762 height 752
click at [522, 599] on td "14" at bounding box center [568, 597] width 92 height 28
click at [522, 623] on td "11" at bounding box center [568, 625] width 92 height 28
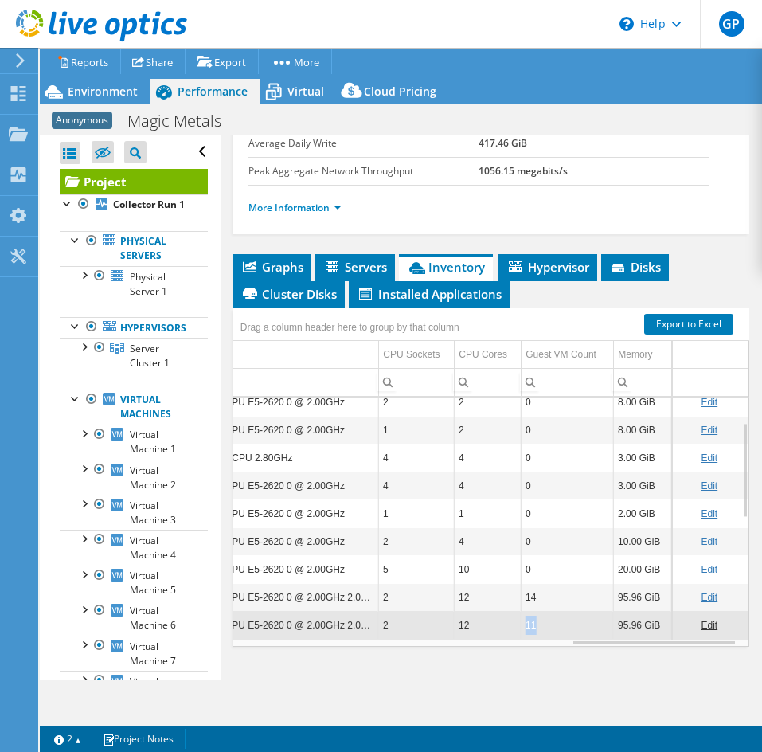
click at [522, 623] on td "11" at bounding box center [568, 625] width 92 height 28
click at [535, 683] on div "Project Actions Project Actions Reports Share Export vSAN ReadyNode Sizer" at bounding box center [401, 400] width 722 height 704
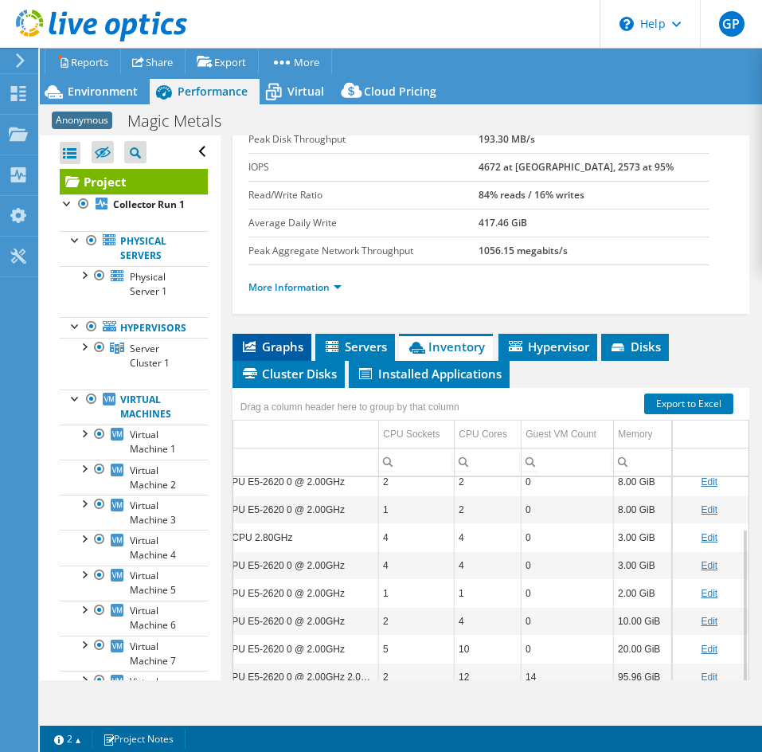
click at [259, 347] on span "Graphs" at bounding box center [272, 347] width 63 height 16
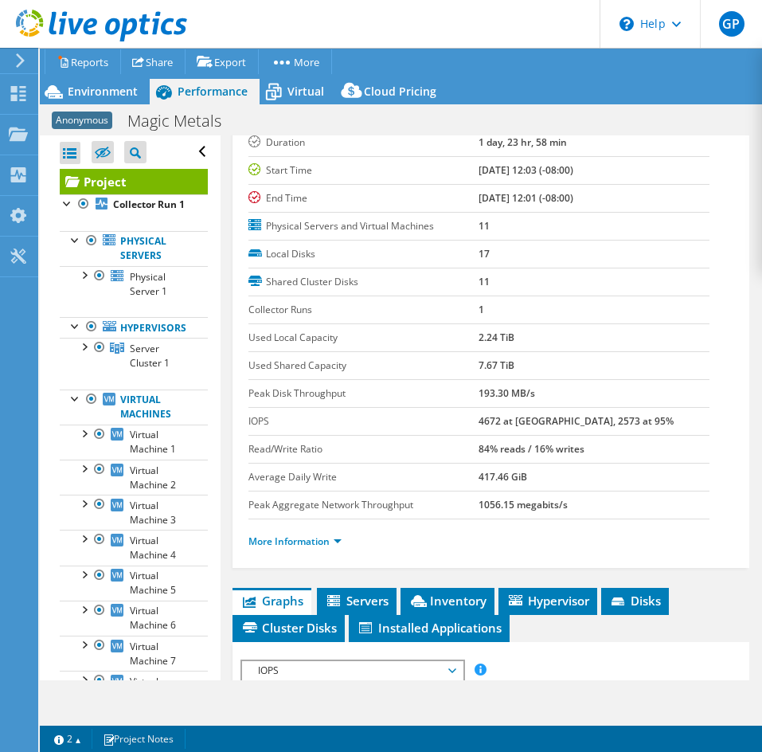
scroll to position [80, 0]
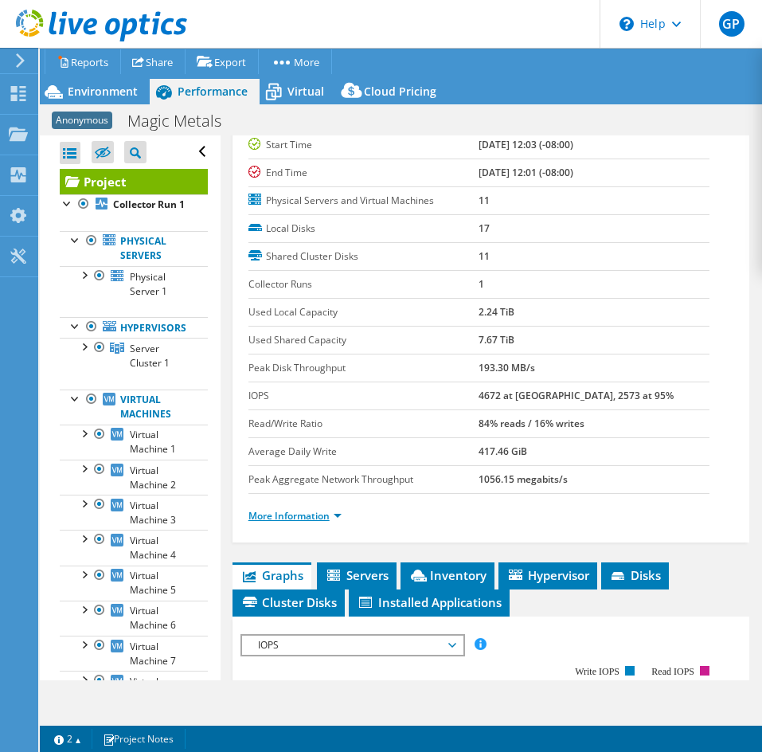
click at [278, 510] on link "More Information" at bounding box center [295, 516] width 93 height 14
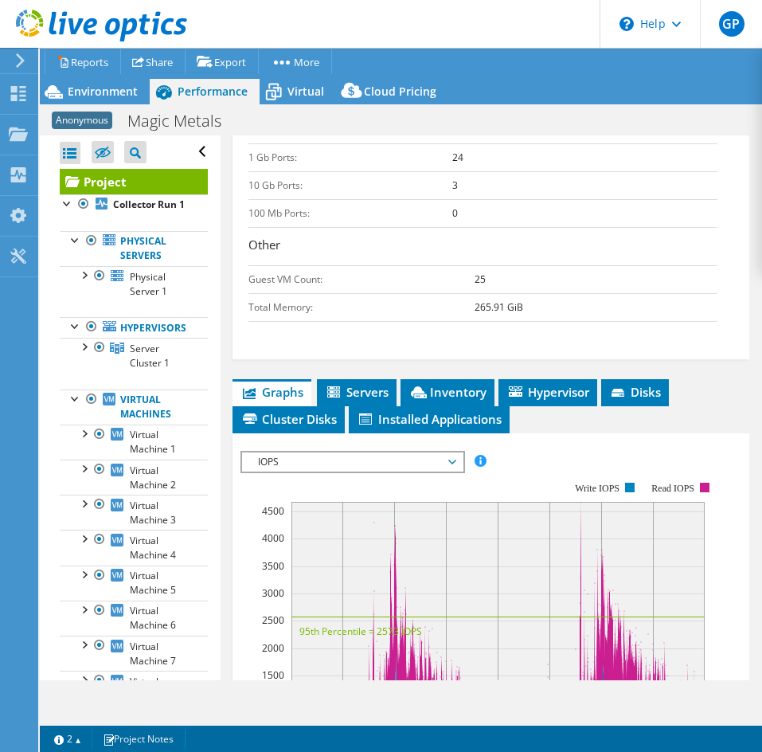
scroll to position [876, 0]
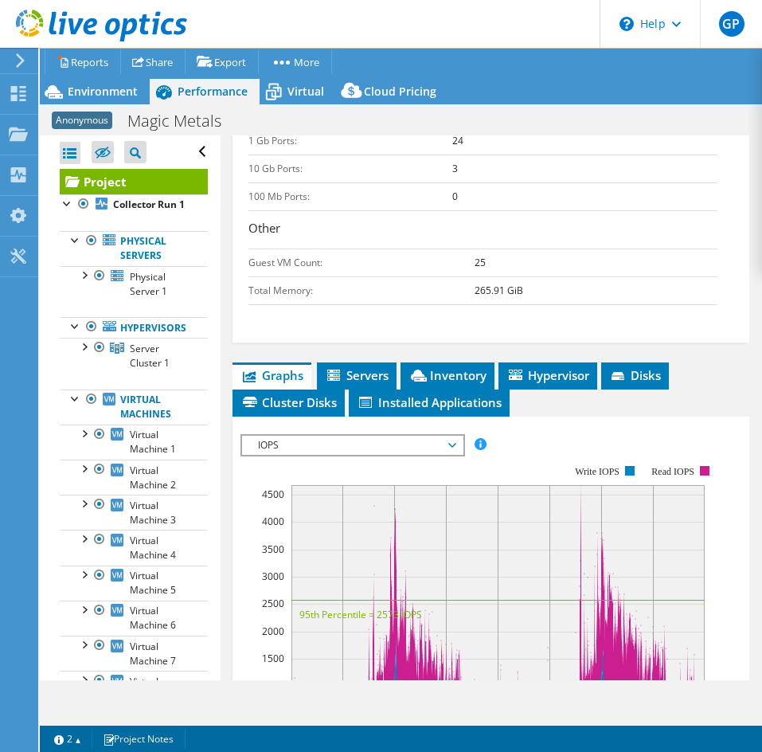
click at [573, 85] on div "Environment Performance Virtual Upgrades Cloud Pricing" at bounding box center [401, 91] width 722 height 25
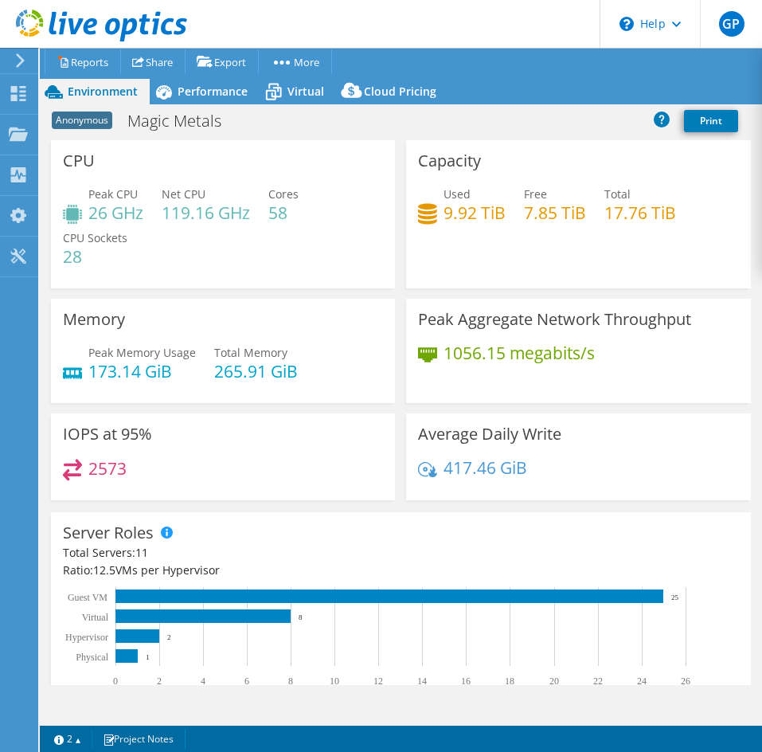
select select "USD"
